Goal: Information Seeking & Learning: Learn about a topic

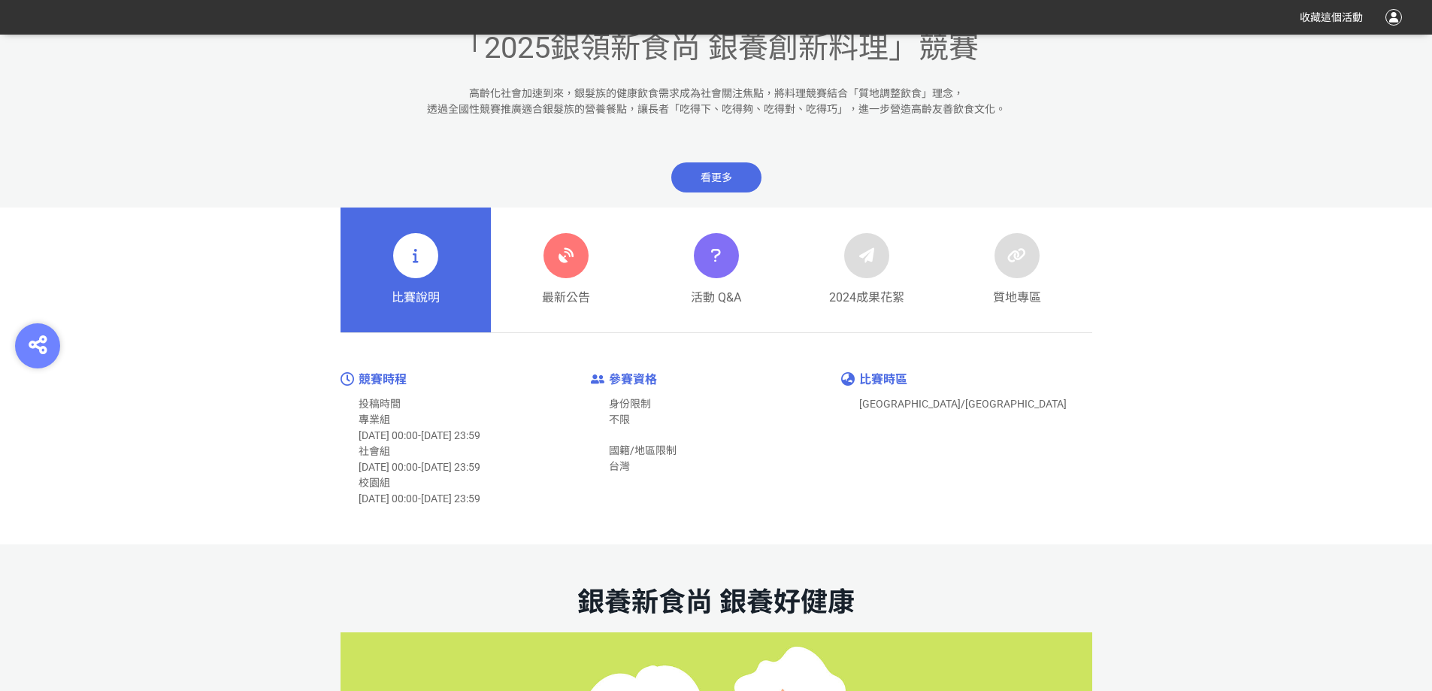
scroll to position [677, 0]
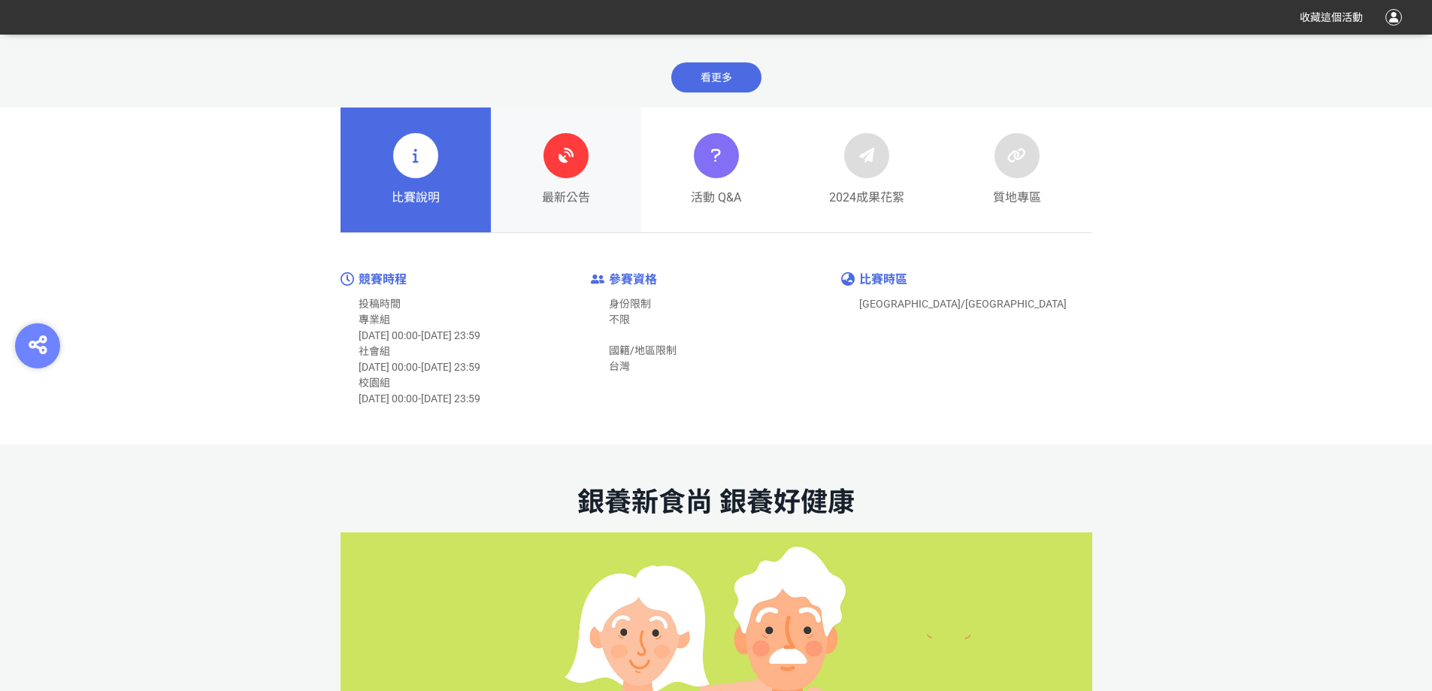
click at [569, 158] on icon at bounding box center [566, 155] width 27 height 27
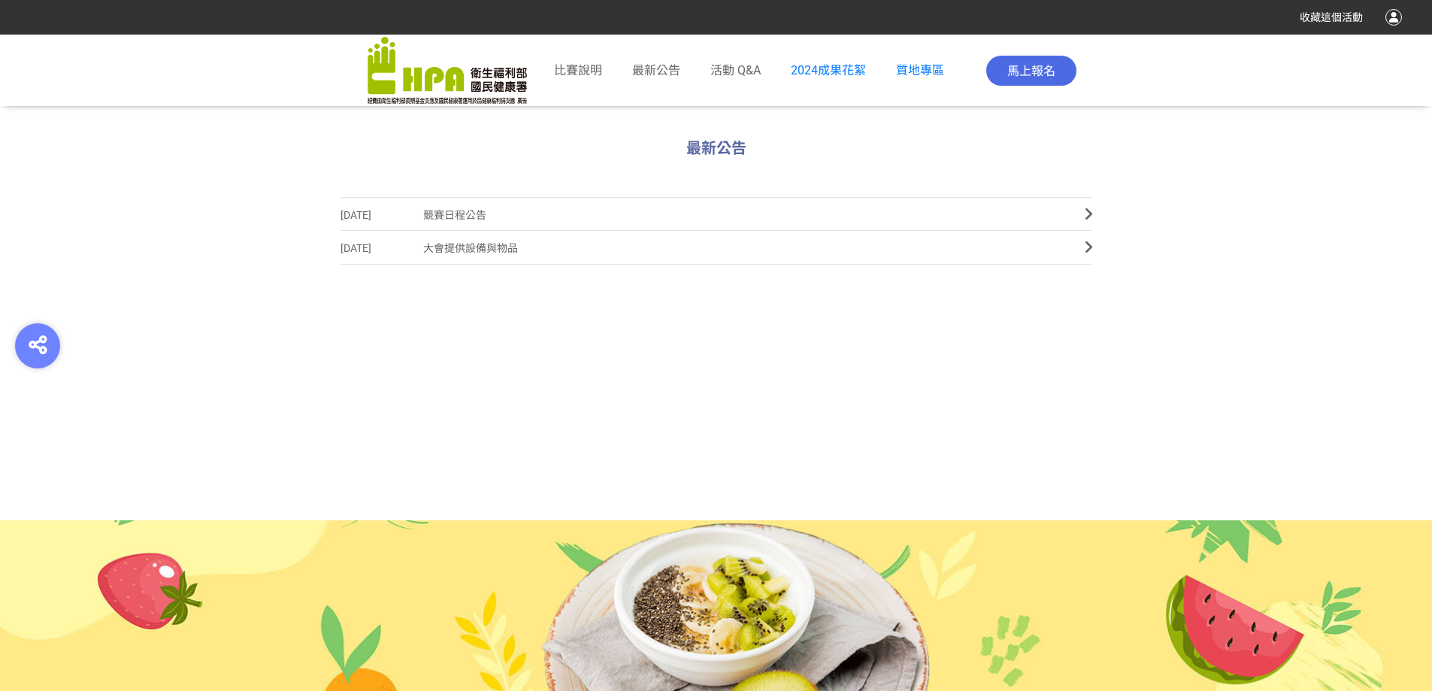
scroll to position [822, 0]
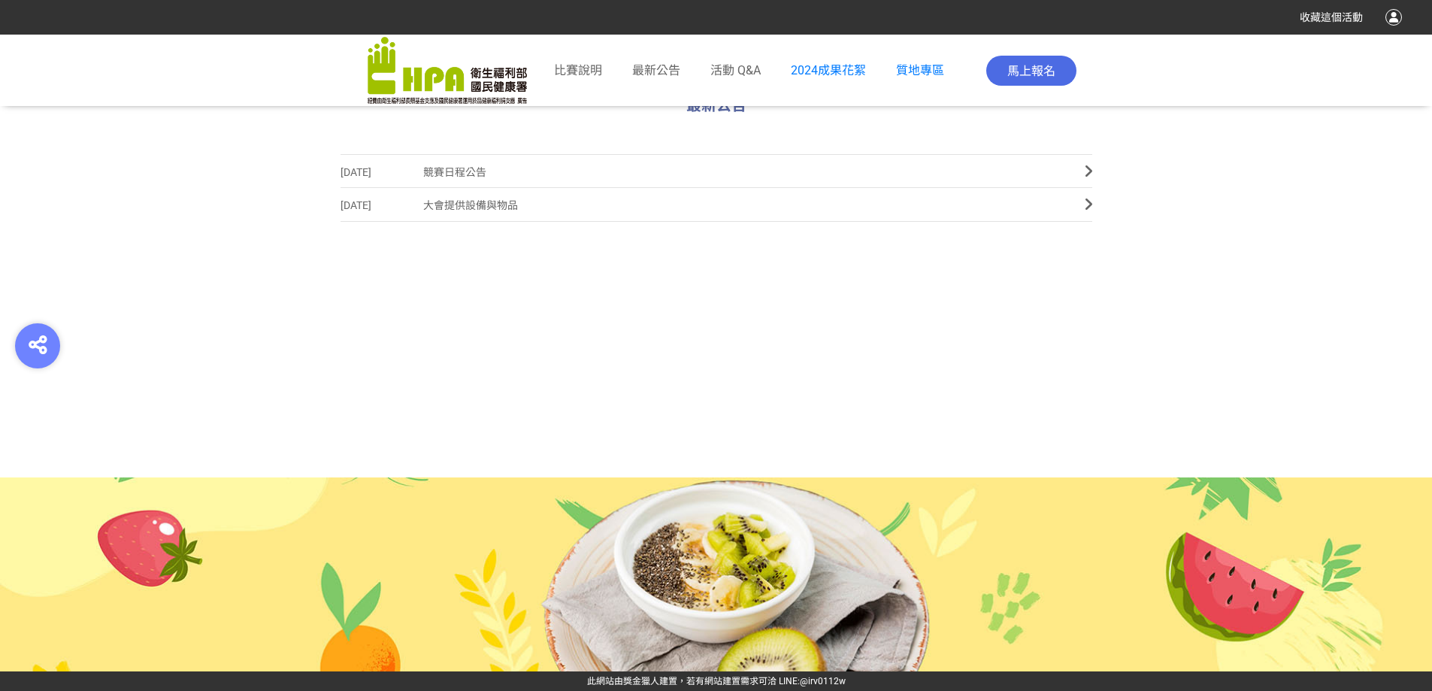
click at [1086, 168] on icon at bounding box center [1089, 171] width 8 height 15
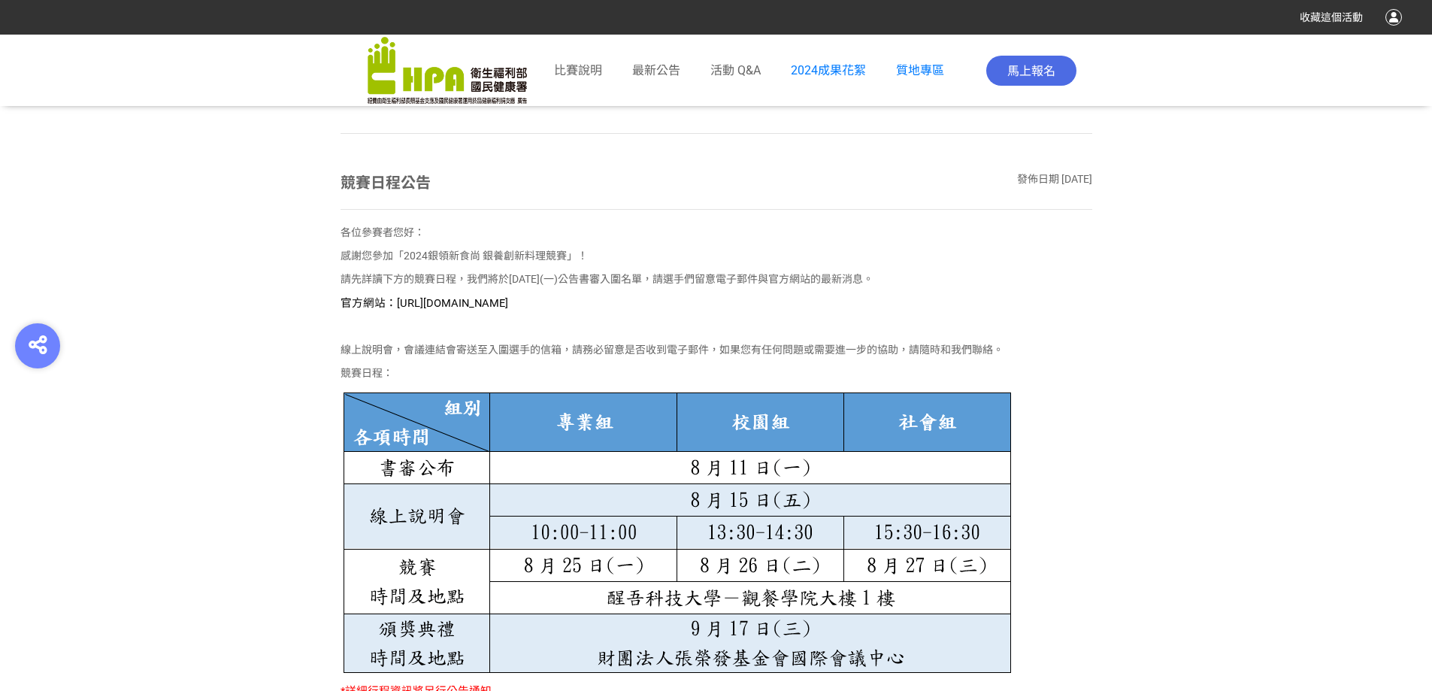
scroll to position [752, 0]
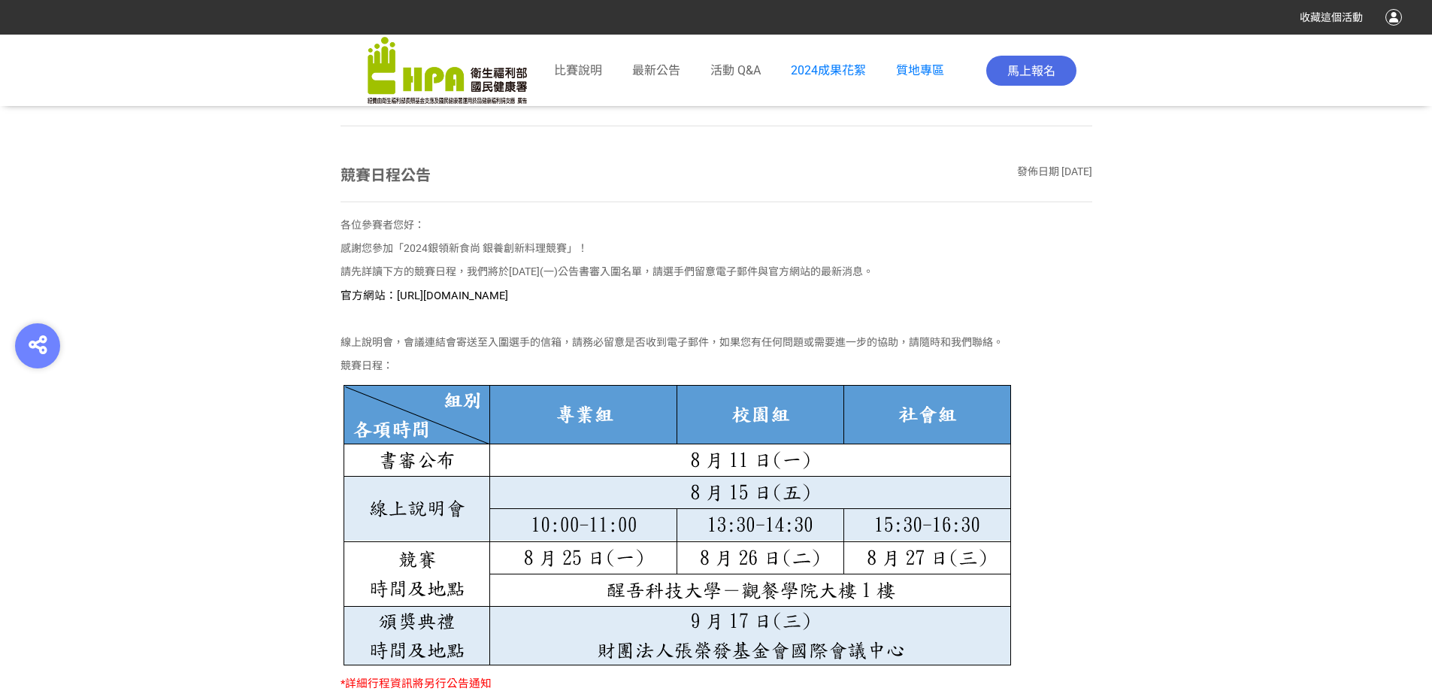
click at [1010, 486] on img at bounding box center [677, 524] width 672 height 286
drag, startPoint x: 642, startPoint y: 296, endPoint x: 393, endPoint y: 297, distance: 248.8
click at [393, 297] on p "官方網站：https://contest.bhuntr.com/tw/GDHealthy/home/" at bounding box center [717, 295] width 752 height 17
copy span "https://contest.bhuntr.com/tw/GDHealthy/home/"
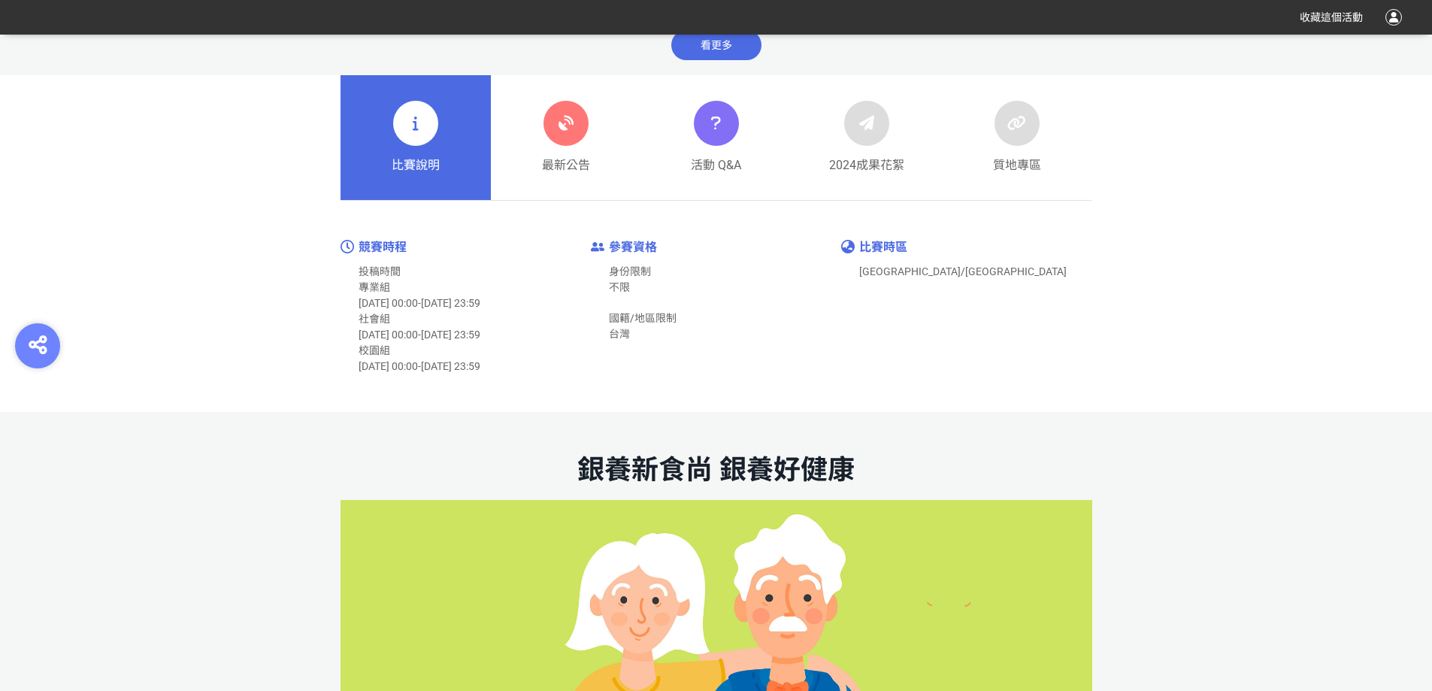
scroll to position [677, 0]
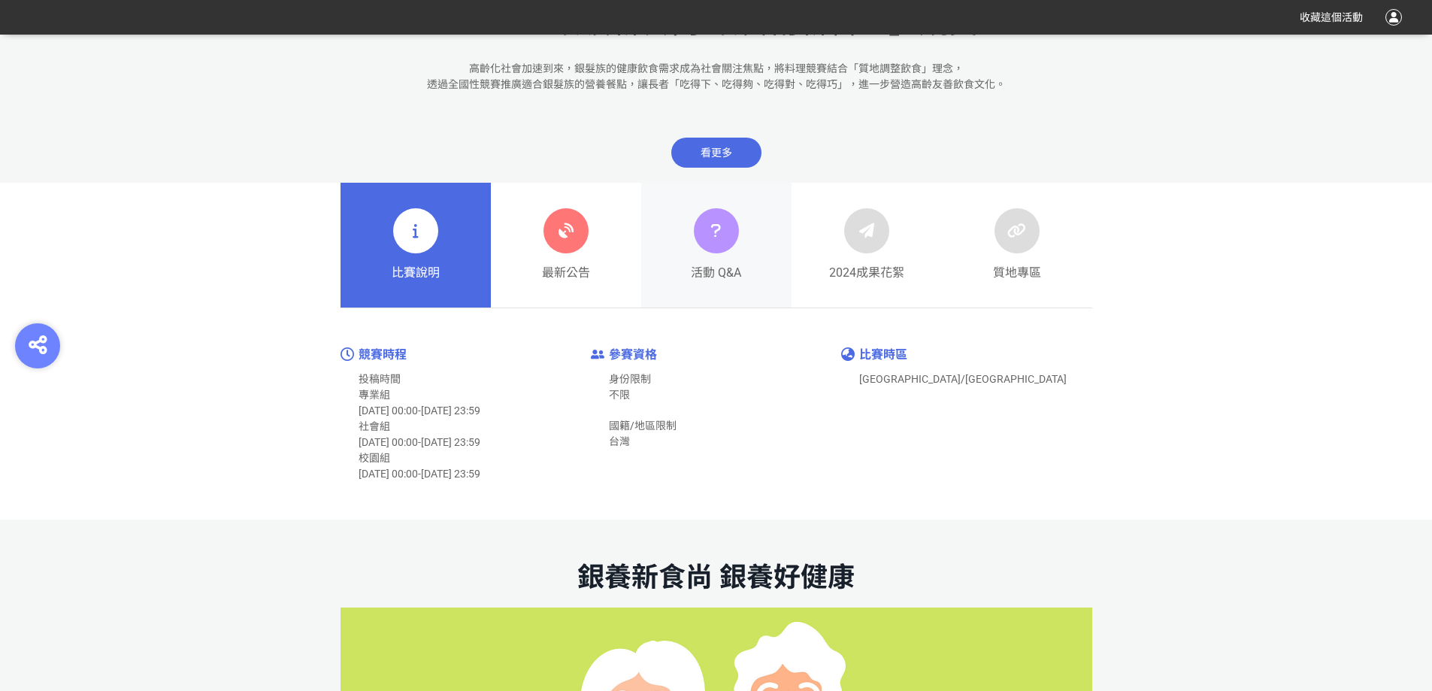
click at [676, 228] on link "活動 Q&A" at bounding box center [716, 245] width 150 height 125
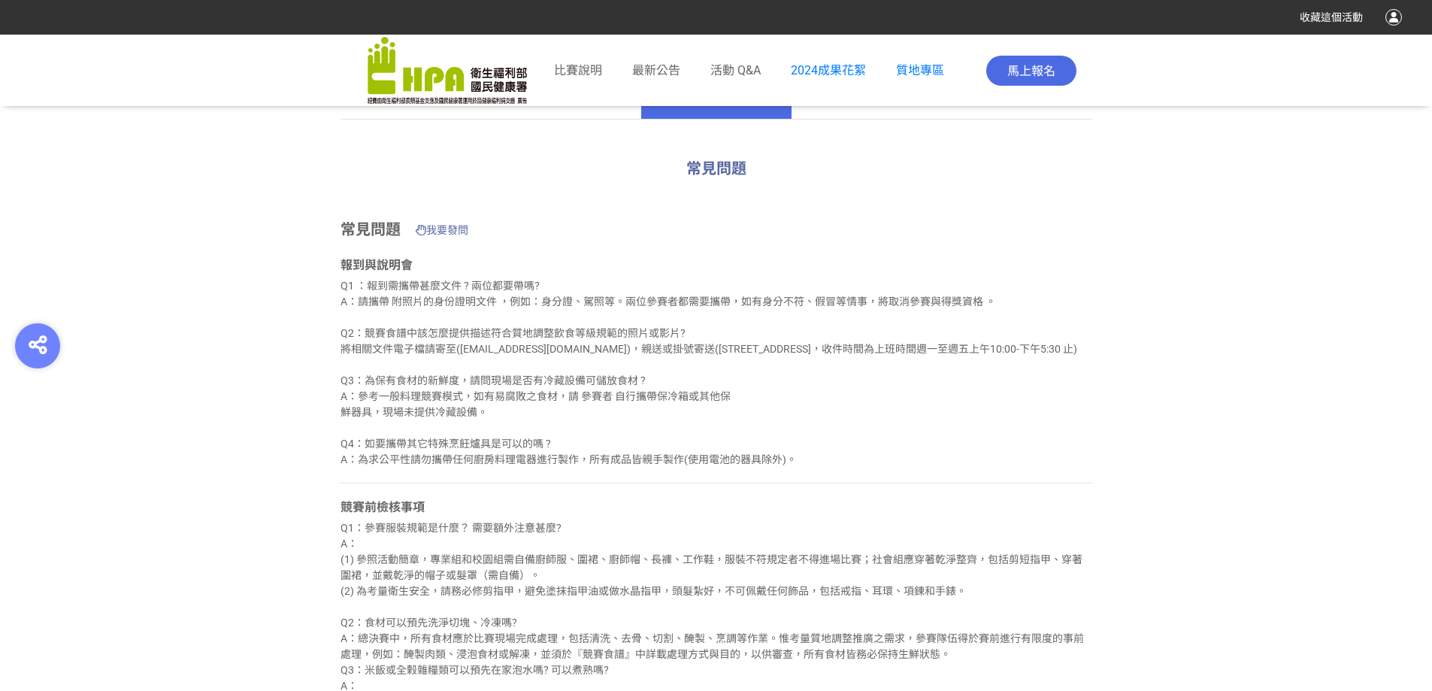
scroll to position [902, 0]
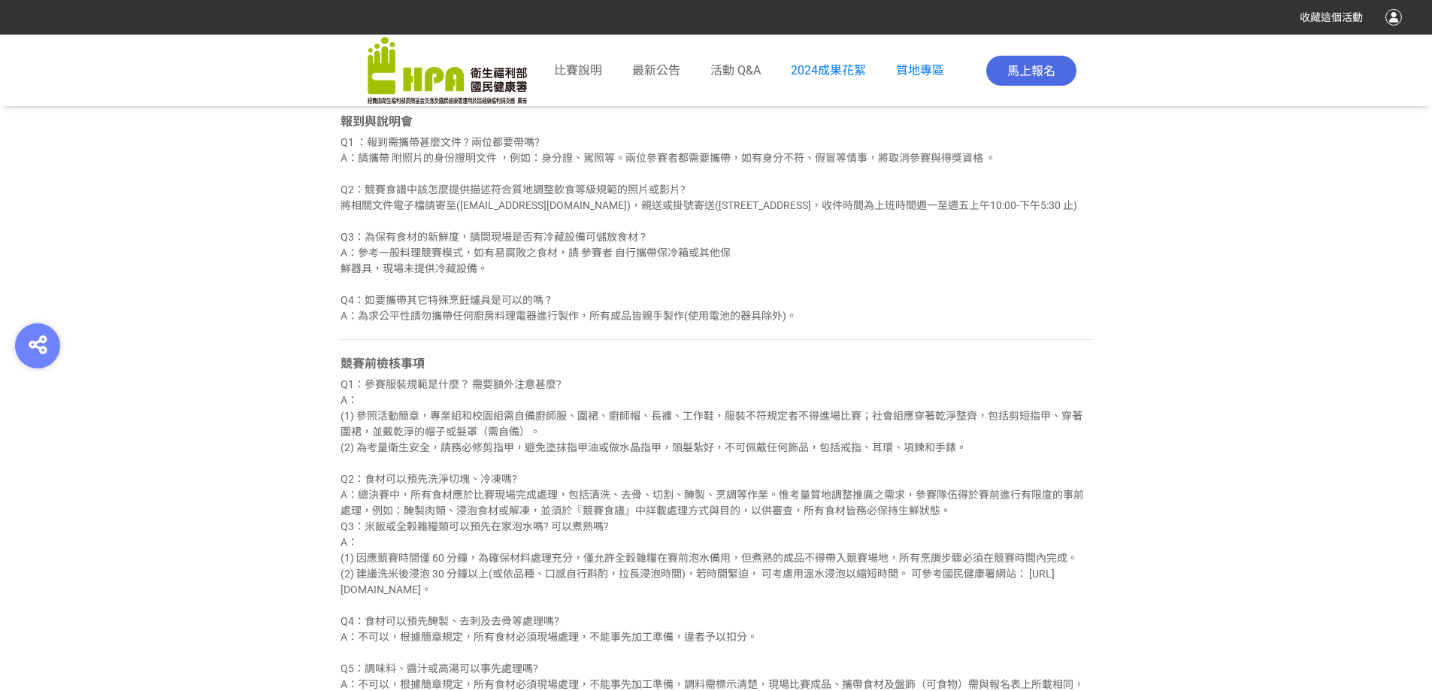
click at [975, 355] on div "報到與說明會 Q1 ：報到需攜帶甚麼文件 ? 兩位都要帶嗎? A：請攜帶 附照片的身份證明文件 ，例如：身分證、駕照等。兩位參賽者都需要攜帶，如有身分不符、假…" at bounding box center [717, 587] width 752 height 464
click at [676, 602] on div "Q1：參賽服裝規範是什麼？ 需要額外注意甚麼? A： (1) 參照活動簡章，專業組和校園組需自備廚師服、圍裙、廚師帽、長褲、工作鞋，服裝不符規定者不得進場比賽…" at bounding box center [717, 590] width 752 height 426
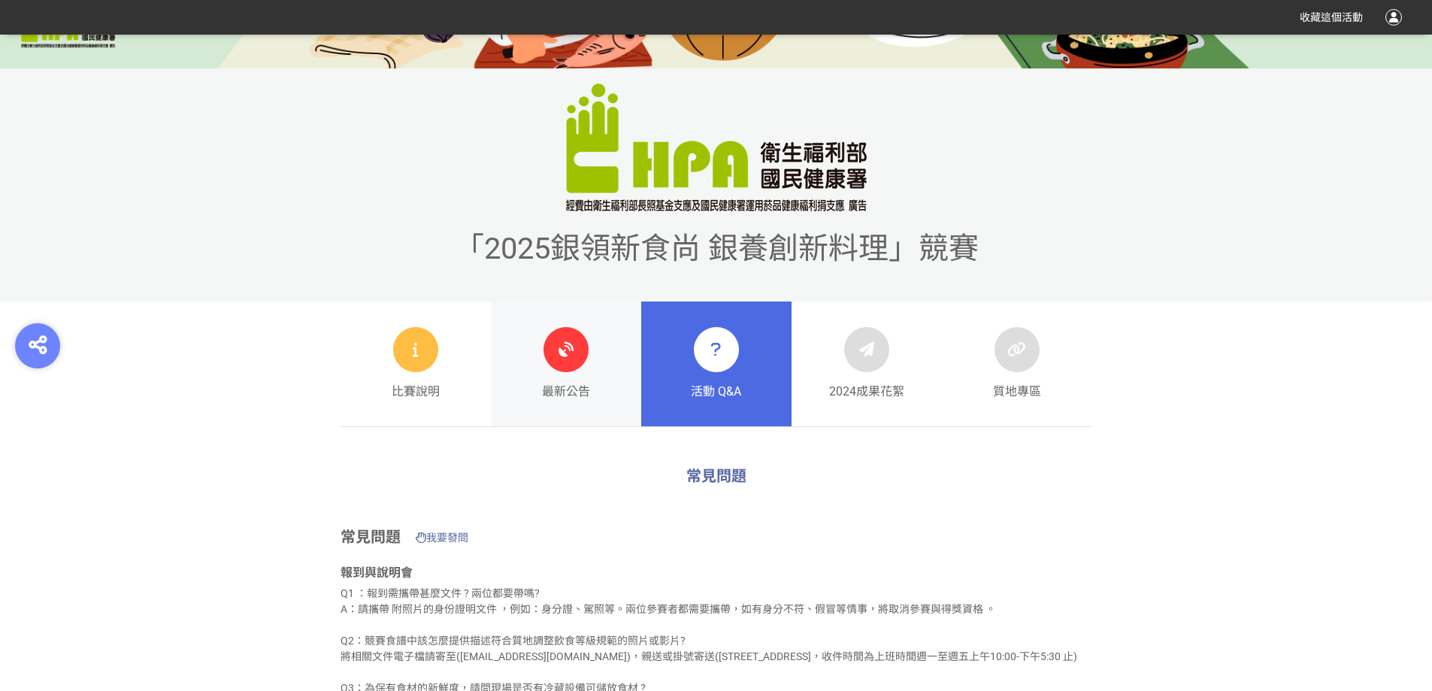
click at [597, 345] on link "最新公告" at bounding box center [566, 363] width 150 height 125
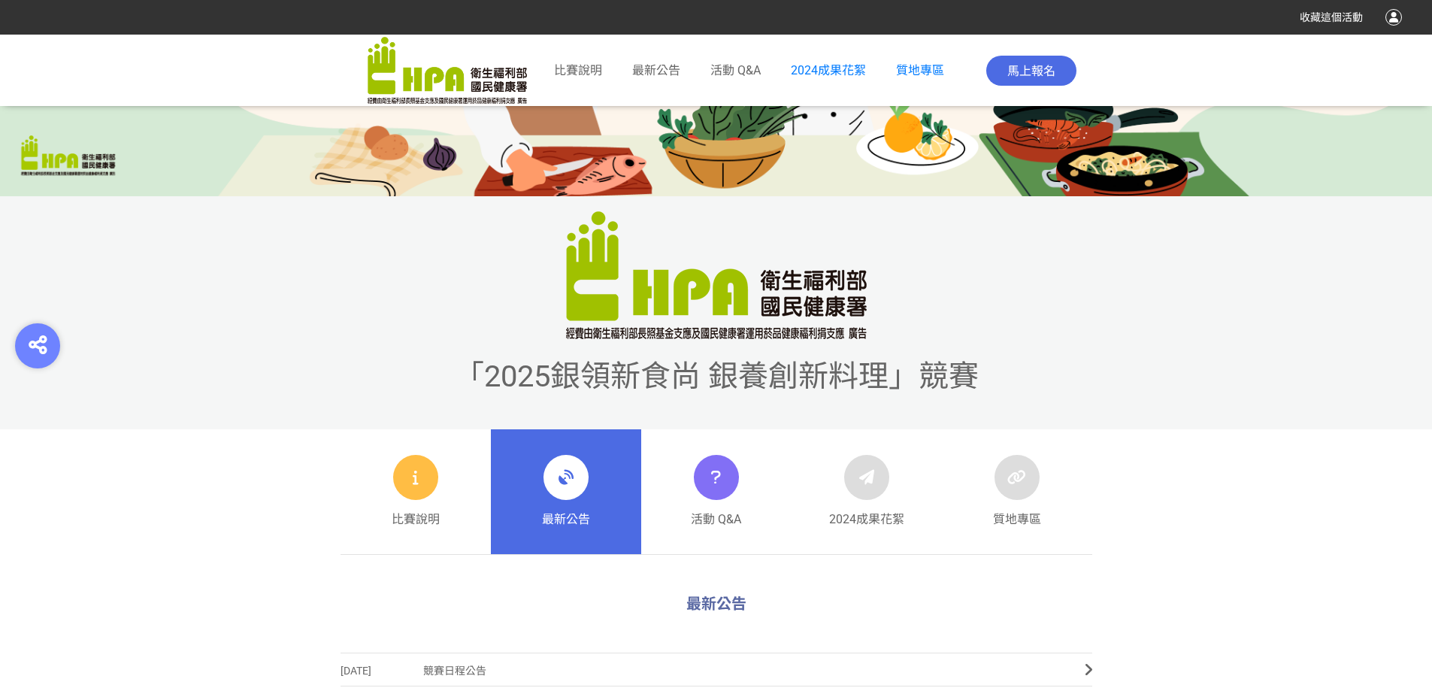
scroll to position [822, 0]
